Goal: Task Accomplishment & Management: Use online tool/utility

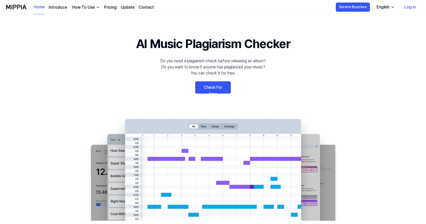
click at [212, 89] on link "Check For Free" at bounding box center [213, 87] width 36 height 12
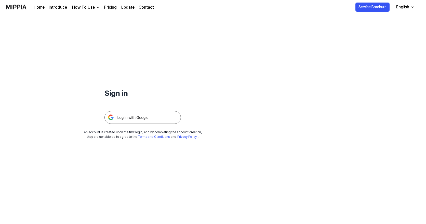
click at [132, 117] on img at bounding box center [142, 117] width 76 height 13
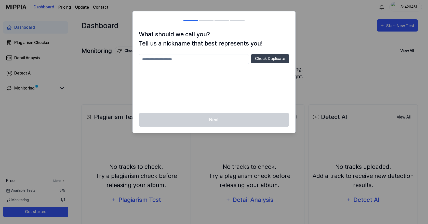
click at [150, 60] on input "text" at bounding box center [194, 59] width 110 height 10
drag, startPoint x: 157, startPoint y: 58, endPoint x: 140, endPoint y: 58, distance: 17.3
click at [140, 58] on input "*****" at bounding box center [194, 59] width 110 height 10
type input "********"
click at [276, 59] on button "Check Duplicate" at bounding box center [270, 58] width 38 height 9
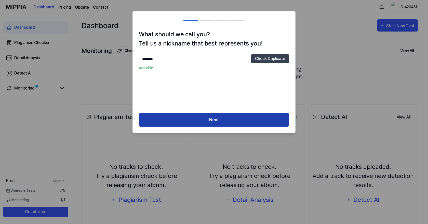
click at [210, 121] on button "Next" at bounding box center [214, 119] width 150 height 13
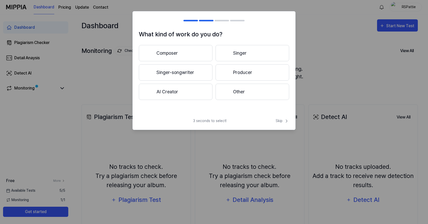
click at [176, 72] on button "Singer-songwriter" at bounding box center [176, 72] width 74 height 16
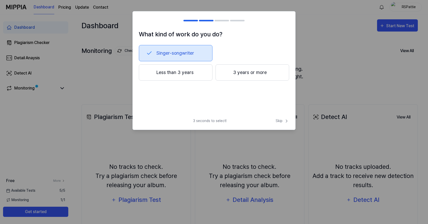
click at [242, 73] on button "3 years or more" at bounding box center [252, 72] width 74 height 16
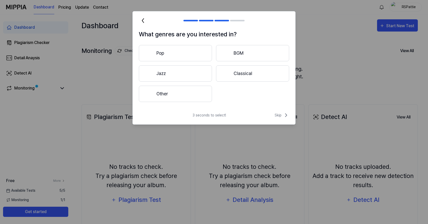
click at [167, 94] on button "Other" at bounding box center [175, 94] width 73 height 16
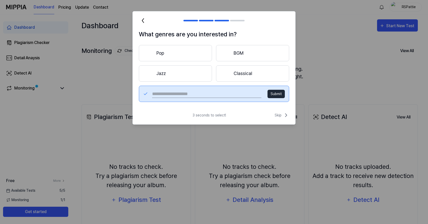
click at [195, 94] on input "text" at bounding box center [206, 94] width 109 height 8
type input "****"
click at [276, 95] on button "Submit" at bounding box center [275, 94] width 17 height 8
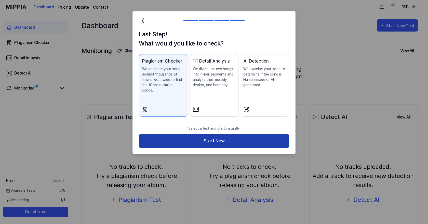
click at [211, 134] on button "Start Now" at bounding box center [214, 140] width 150 height 13
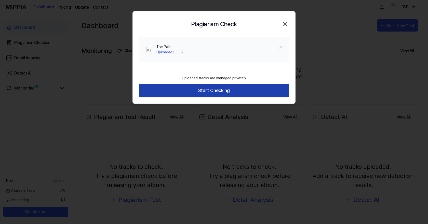
click at [218, 90] on button "Start Checking" at bounding box center [214, 90] width 150 height 13
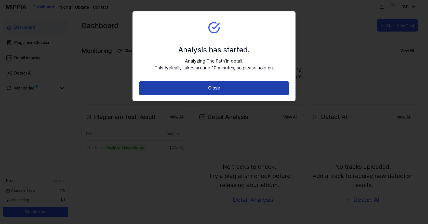
click at [219, 90] on button "Close" at bounding box center [214, 87] width 150 height 13
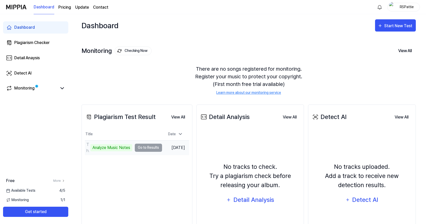
click at [149, 149] on td "The Path Analyze Music Notes Go to Results" at bounding box center [123, 148] width 77 height 14
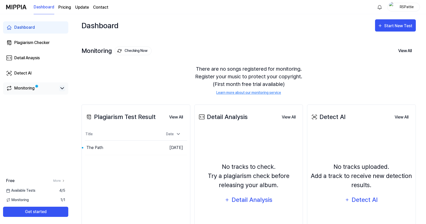
click at [61, 89] on icon at bounding box center [62, 88] width 6 height 6
click at [62, 89] on icon at bounding box center [62, 88] width 6 height 6
click at [134, 148] on button "Go to Results" at bounding box center [146, 148] width 27 height 8
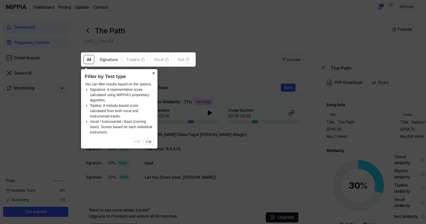
click at [154, 74] on button "×" at bounding box center [153, 72] width 8 height 7
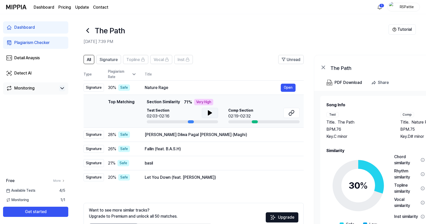
click at [209, 113] on icon at bounding box center [210, 113] width 4 height 5
click at [209, 113] on icon at bounding box center [208, 113] width 1 height 4
click at [209, 113] on icon at bounding box center [210, 113] width 4 height 5
click at [288, 88] on button "Open" at bounding box center [288, 88] width 15 height 8
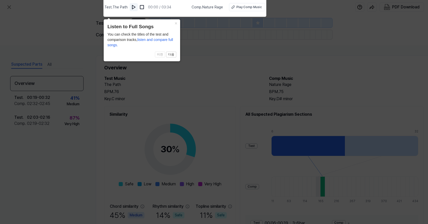
click at [135, 7] on img at bounding box center [133, 7] width 5 height 5
click at [244, 7] on div "Play Comp Music" at bounding box center [248, 7] width 25 height 5
click at [176, 23] on button "×" at bounding box center [176, 22] width 8 height 7
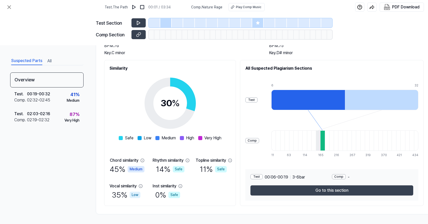
scroll to position [49, 0]
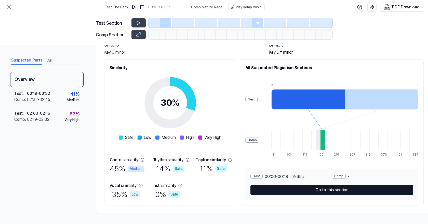
click at [325, 188] on button "Go to this section" at bounding box center [331, 190] width 163 height 10
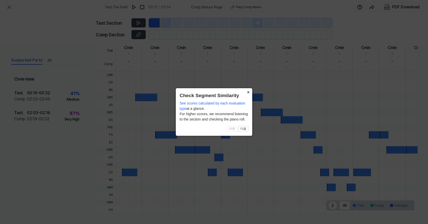
click at [248, 92] on button "×" at bounding box center [248, 91] width 8 height 7
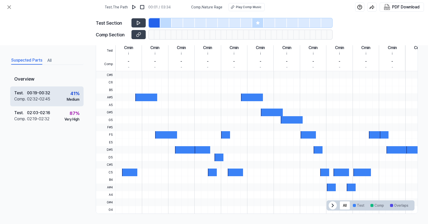
click at [73, 96] on div "41 %" at bounding box center [74, 93] width 9 height 7
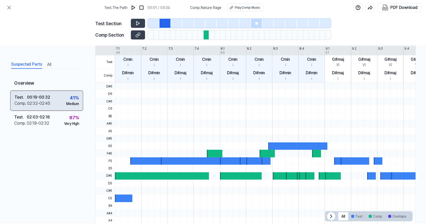
scroll to position [125, 0]
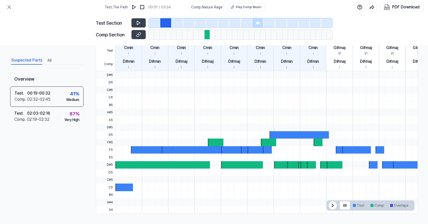
click at [30, 60] on button "Suspected Parts" at bounding box center [26, 61] width 31 height 8
click at [247, 63] on div at bounding box center [247, 53] width 0 height 36
click at [343, 206] on button "All" at bounding box center [345, 206] width 10 height 8
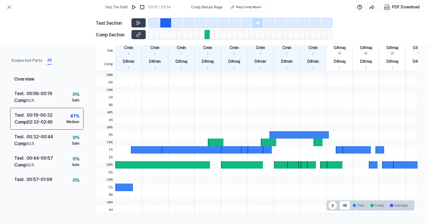
click at [49, 60] on button "All" at bounding box center [49, 61] width 4 height 8
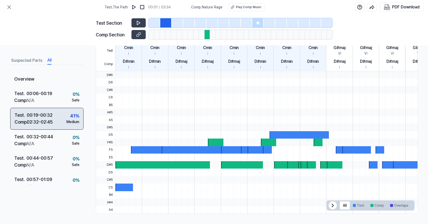
click at [45, 118] on div "00:19 - 00:32" at bounding box center [40, 115] width 26 height 7
click at [71, 117] on div "41 %" at bounding box center [74, 116] width 9 height 7
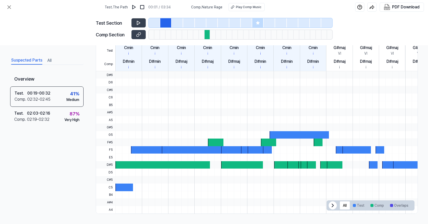
click at [31, 61] on button "Suspected Parts" at bounding box center [26, 61] width 31 height 8
click at [35, 118] on div "02:19 - 02:32" at bounding box center [38, 120] width 22 height 6
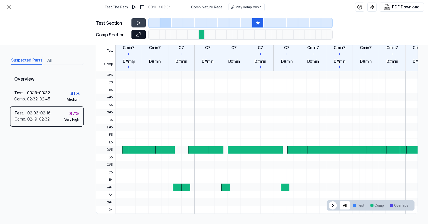
click at [139, 34] on icon at bounding box center [137, 35] width 3 height 3
click at [75, 142] on div "Overview Test . 00:19 - 00:32 Comp . 02:32 - 02:45 41 % Medium Test . 02:03 - 0…" at bounding box center [46, 132] width 73 height 121
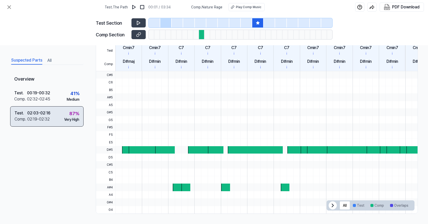
click at [76, 115] on div "87 %" at bounding box center [74, 113] width 10 height 7
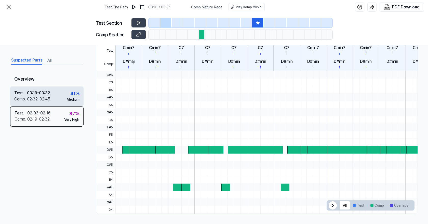
click at [47, 100] on div "02:32 - 02:45" at bounding box center [38, 99] width 23 height 6
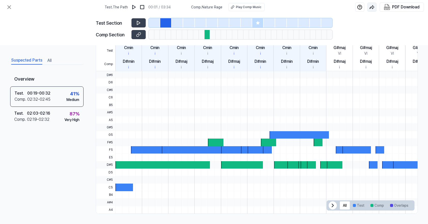
click at [372, 7] on img "button" at bounding box center [371, 7] width 5 height 5
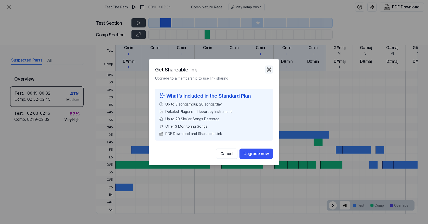
click at [272, 70] on img "button" at bounding box center [269, 70] width 8 height 8
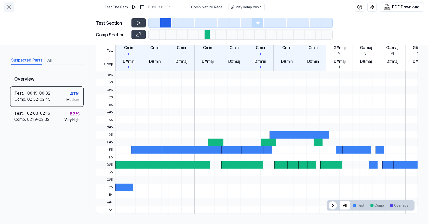
click at [8, 7] on icon at bounding box center [9, 7] width 6 height 6
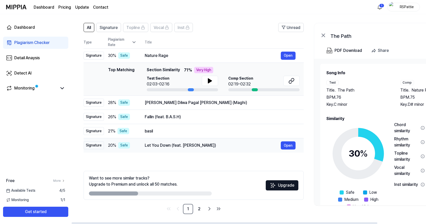
scroll to position [32, 0]
click at [199, 209] on link "2" at bounding box center [199, 209] width 10 height 10
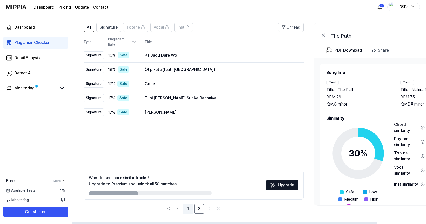
click at [189, 208] on link "1" at bounding box center [188, 209] width 10 height 10
